Goal: Unclear

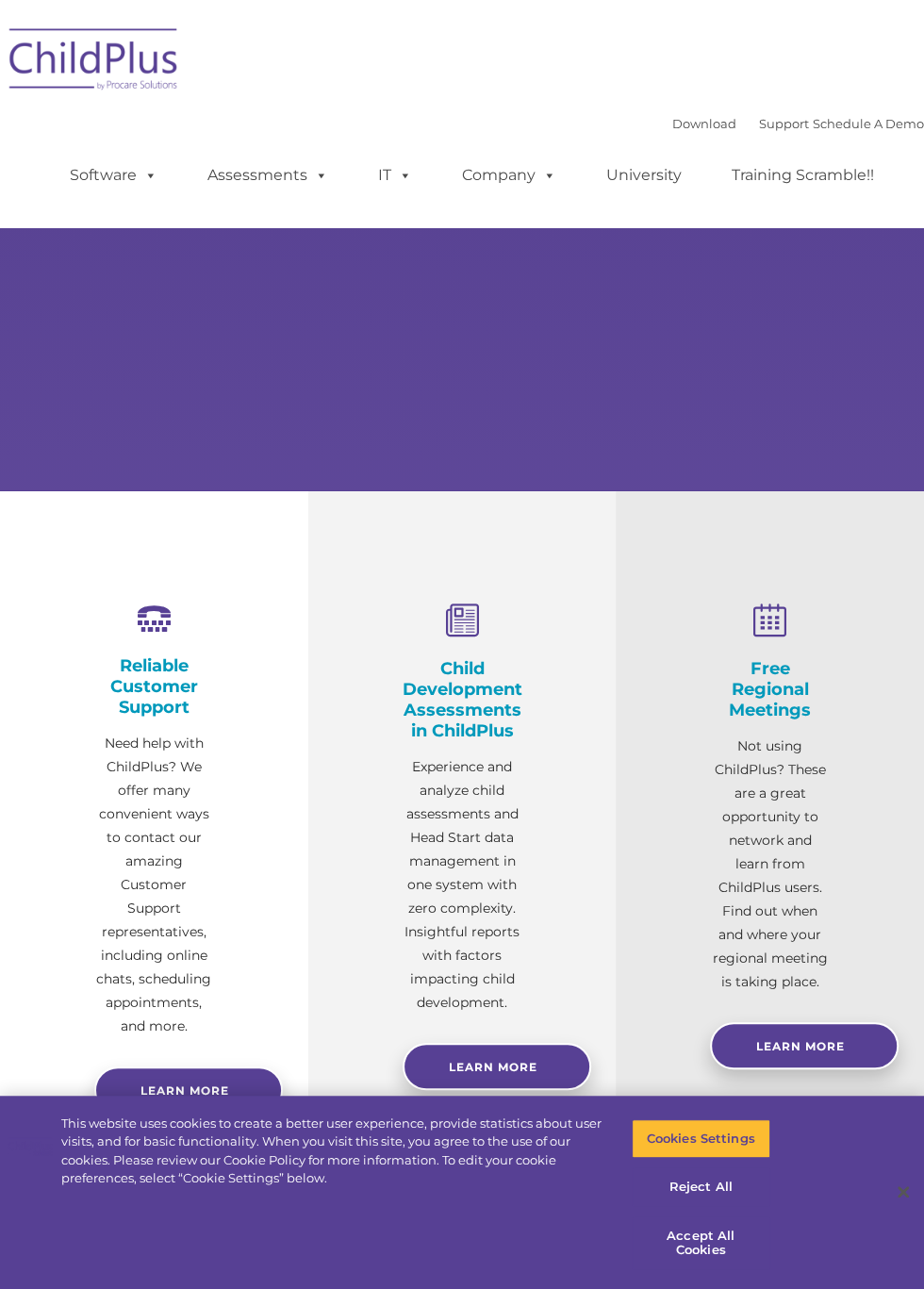
type input ""
select select "MEDIUM"
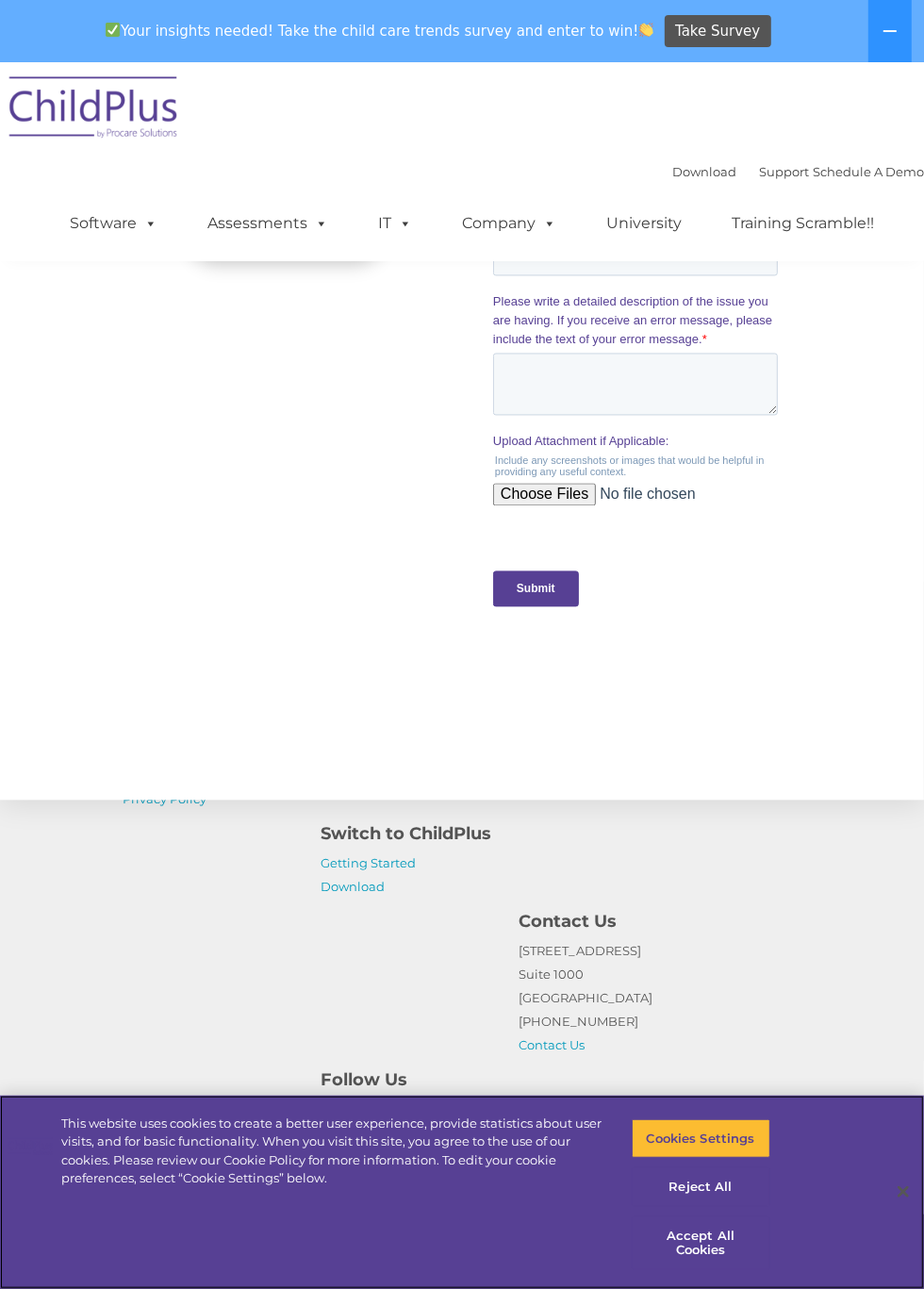
scroll to position [1924, 0]
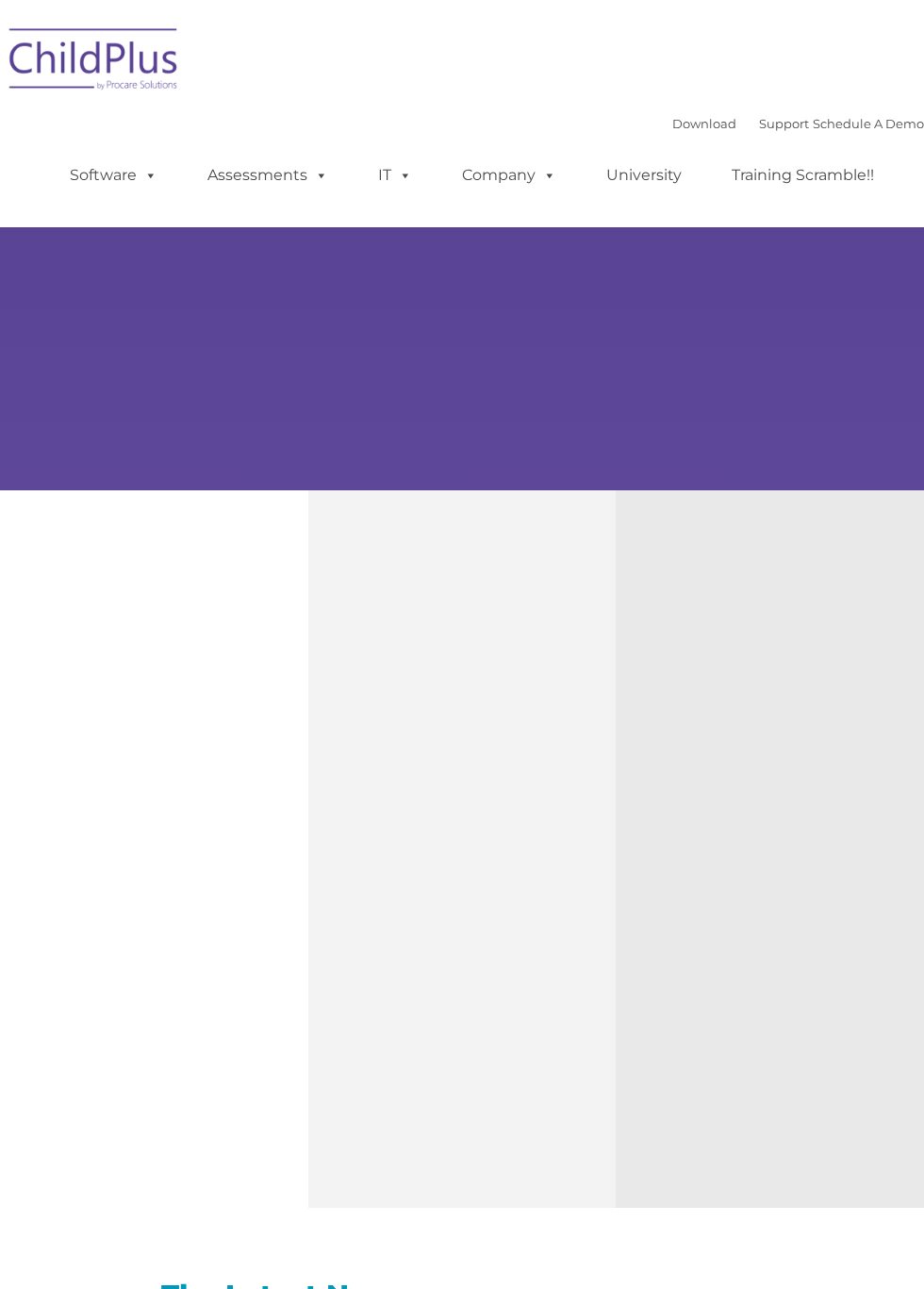
type input ""
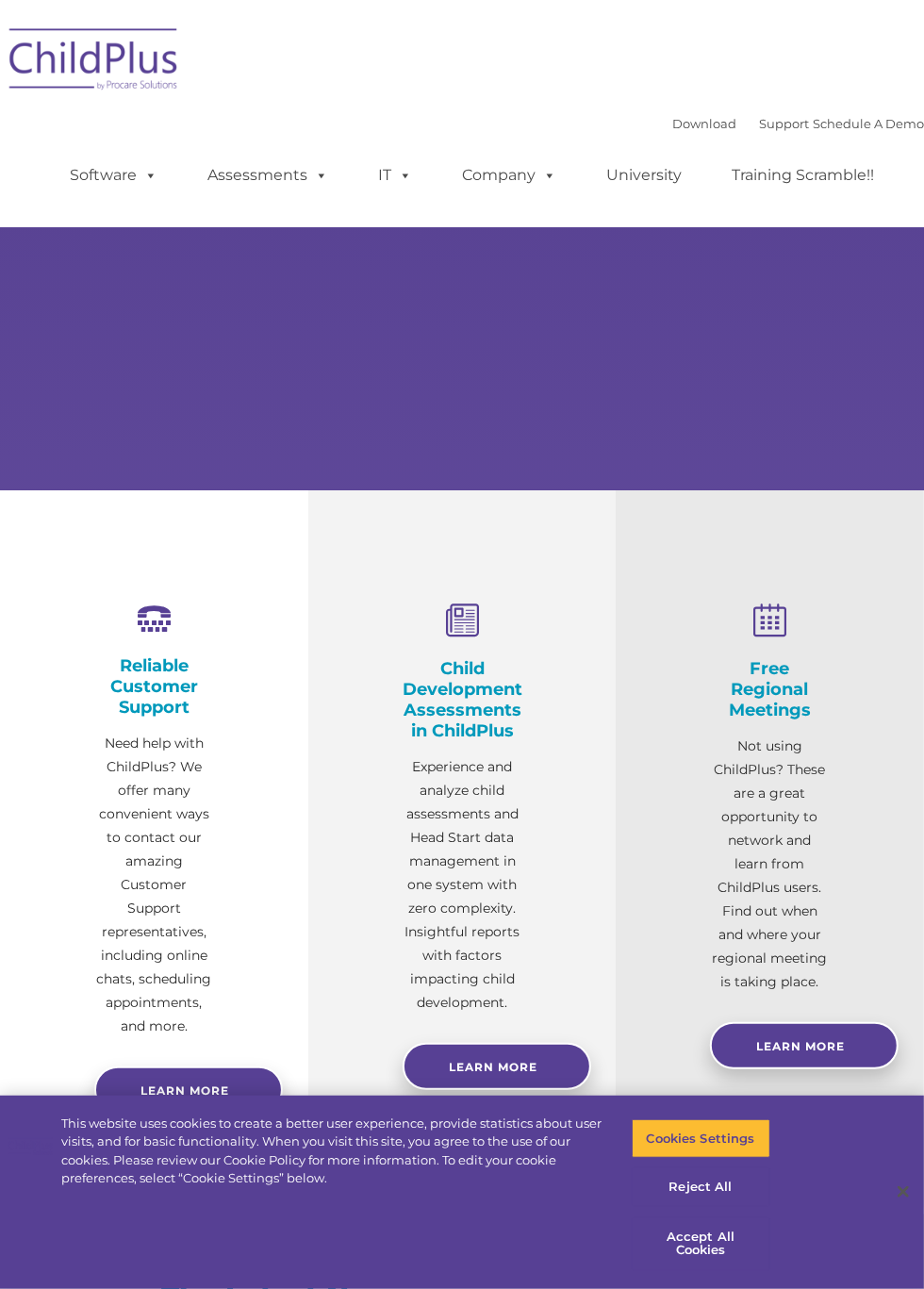
select select "MEDIUM"
